Goal: Information Seeking & Learning: Learn about a topic

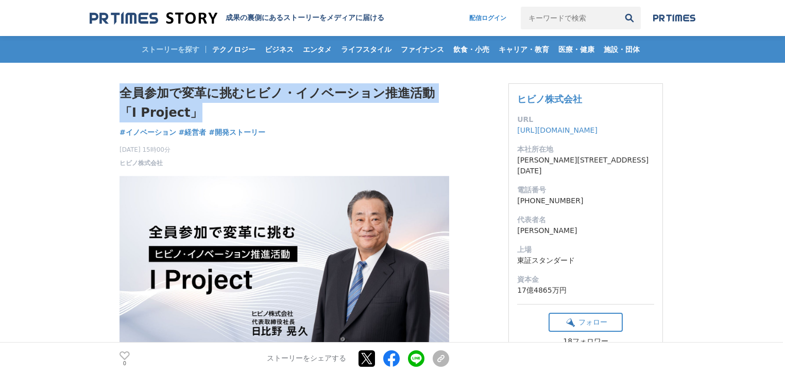
drag, startPoint x: 194, startPoint y: 115, endPoint x: 109, endPoint y: 86, distance: 89.2
copy h1 "全員参加で変革に挑むヒビノ・イノベーション推進活動「I Project」"
click at [194, 121] on h1 "全員参加で変革に挑むヒビノ・イノベーション推進活動「I Project」" at bounding box center [284, 103] width 330 height 40
click at [193, 118] on h1 "全員参加で変革に挑むヒビノ・イノベーション推進活動「I Project」" at bounding box center [284, 103] width 330 height 40
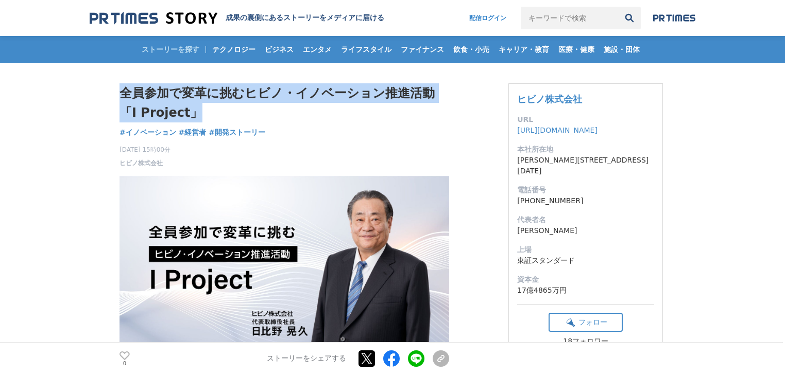
drag, startPoint x: 129, startPoint y: 114, endPoint x: 117, endPoint y: 72, distance: 44.4
copy h1 "全員参加で変革に挑むヒビノ・イノベーション推進活動「I Project」"
click at [138, 165] on span "ヒビノ株式会社" at bounding box center [140, 163] width 43 height 9
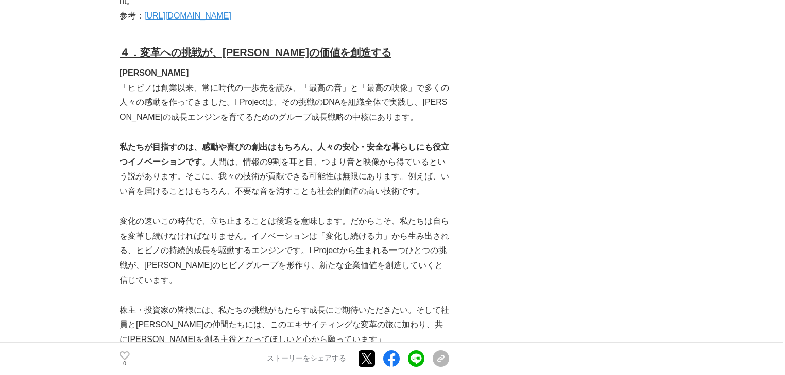
scroll to position [2662, 0]
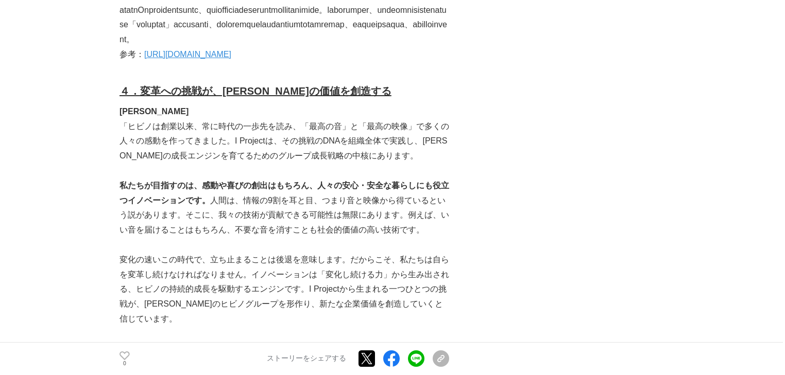
click at [231, 59] on link "[URL][DOMAIN_NAME]" at bounding box center [187, 54] width 87 height 9
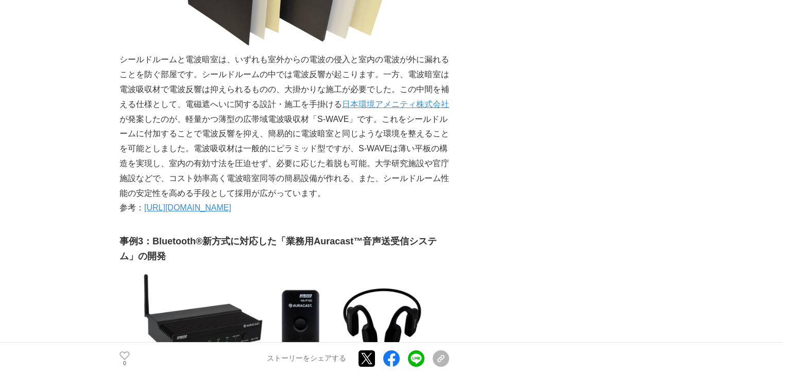
scroll to position [2209, 0]
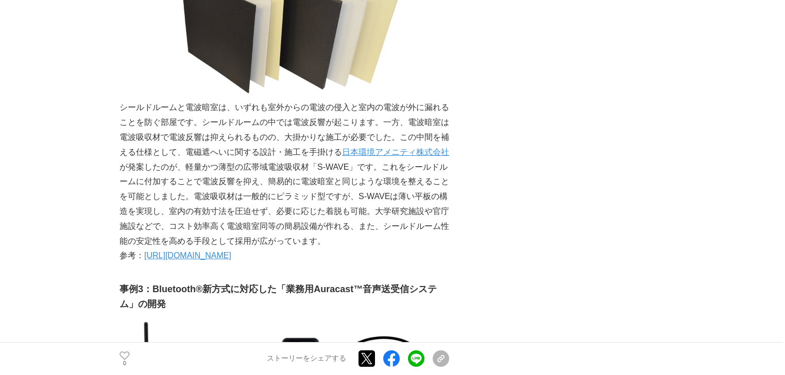
click at [231, 252] on link "[URL][DOMAIN_NAME]" at bounding box center [187, 255] width 87 height 9
click at [398, 153] on link "日本環境アメニティ株式会社" at bounding box center [395, 152] width 107 height 9
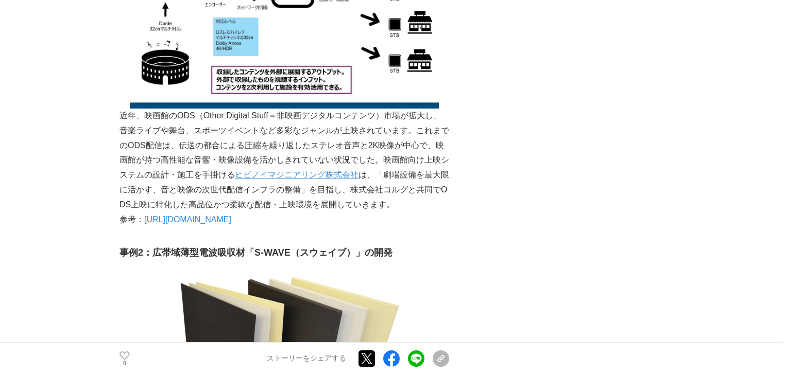
scroll to position [1879, 0]
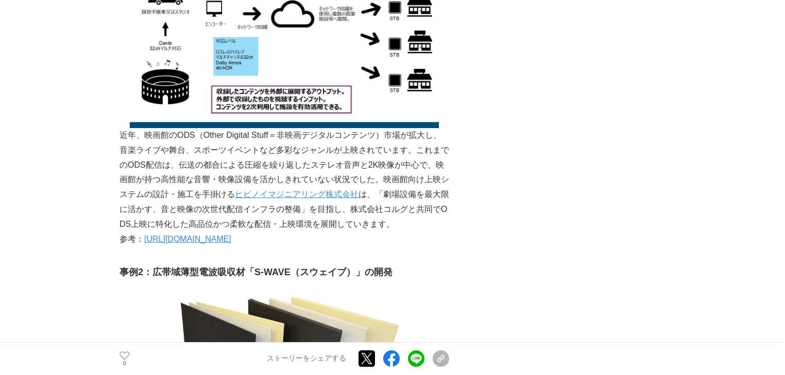
click at [231, 242] on link "[URL][DOMAIN_NAME]" at bounding box center [187, 239] width 87 height 9
click at [304, 190] on link "ヒビノイマジニアリング株式会社" at bounding box center [297, 194] width 124 height 9
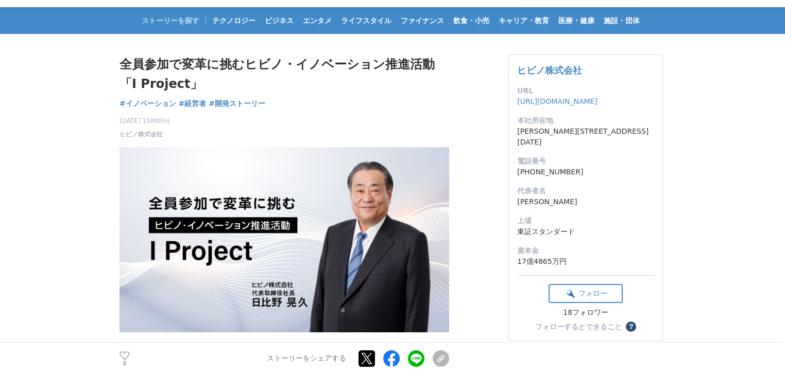
scroll to position [0, 0]
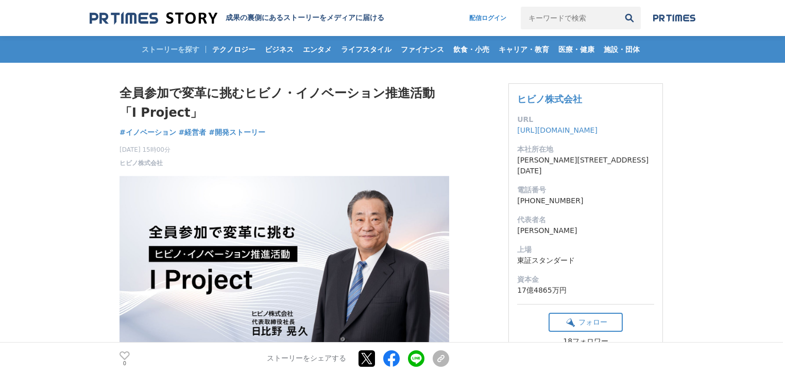
click at [289, 91] on h1 "全員参加で変革に挑むヒビノ・イノベーション推進活動「I Project」" at bounding box center [284, 103] width 330 height 40
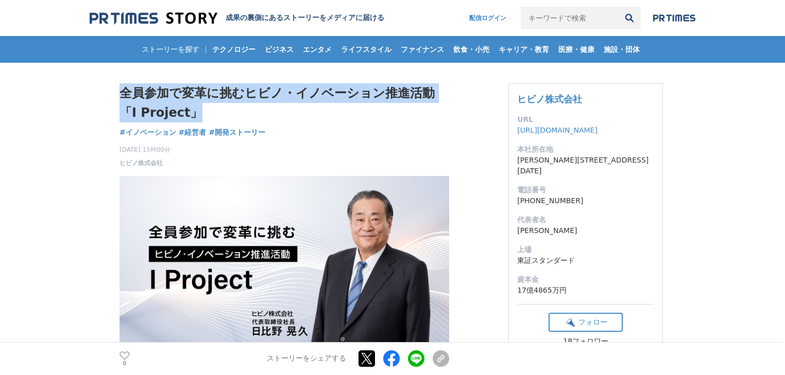
click at [289, 91] on h1 "全員参加で変革に挑むヒビノ・イノベーション推進活動「I Project」" at bounding box center [284, 103] width 330 height 40
copy div "全員参加で変革に挑むヒビノ・イノベーション推進活動「I Project」 イノベーション"
